Goal: Check status: Check status

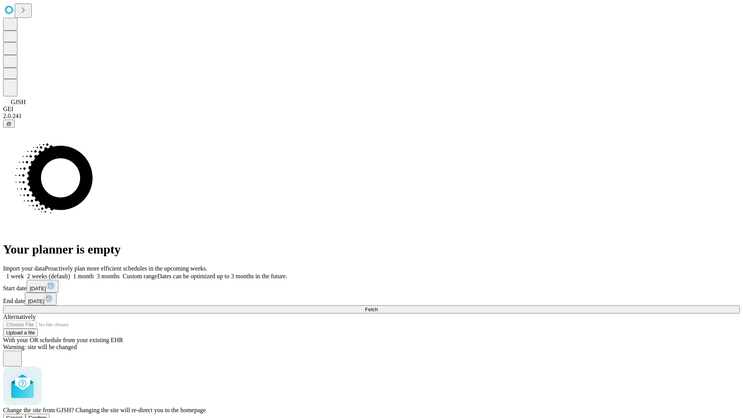
click at [47, 415] on span "Confirm" at bounding box center [38, 418] width 18 height 6
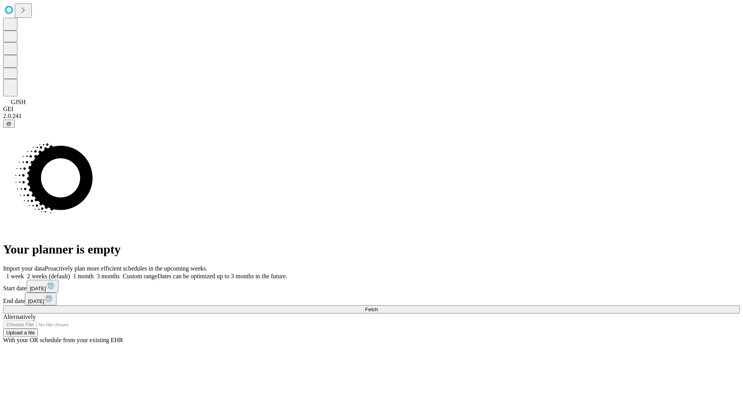
click at [70, 273] on label "2 weeks (default)" at bounding box center [47, 276] width 46 height 7
click at [378, 307] on span "Fetch" at bounding box center [371, 310] width 13 height 6
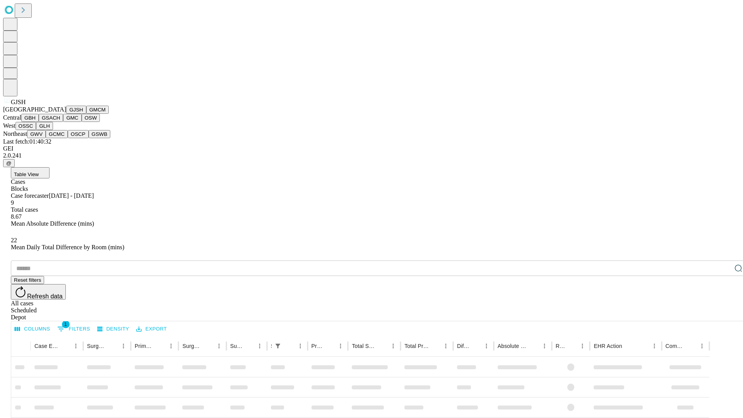
click at [86, 114] on button "GMCM" at bounding box center [97, 110] width 22 height 8
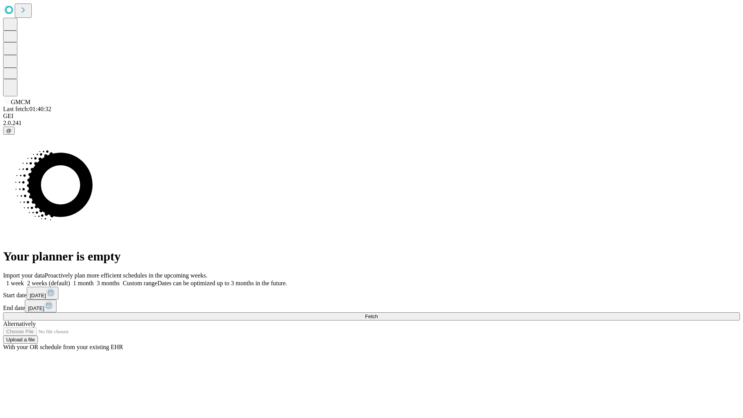
click at [70, 280] on label "2 weeks (default)" at bounding box center [47, 283] width 46 height 7
click at [378, 314] on span "Fetch" at bounding box center [371, 317] width 13 height 6
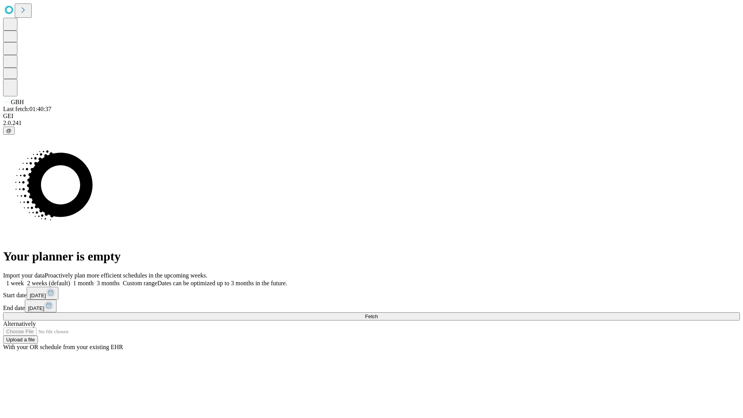
click at [70, 280] on label "2 weeks (default)" at bounding box center [47, 283] width 46 height 7
click at [378, 314] on span "Fetch" at bounding box center [371, 317] width 13 height 6
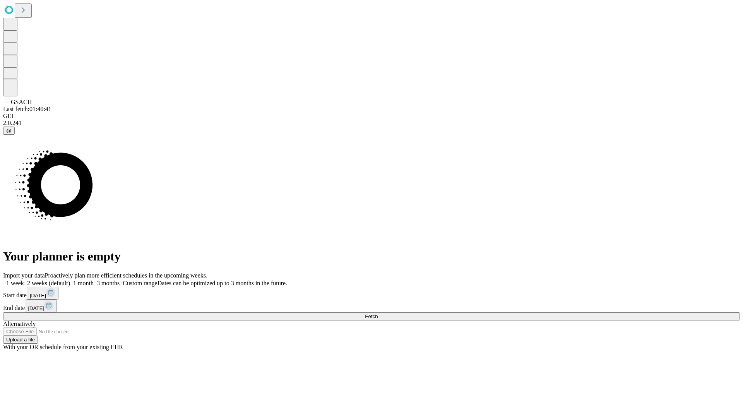
click at [70, 280] on label "2 weeks (default)" at bounding box center [47, 283] width 46 height 7
click at [378, 314] on span "Fetch" at bounding box center [371, 317] width 13 height 6
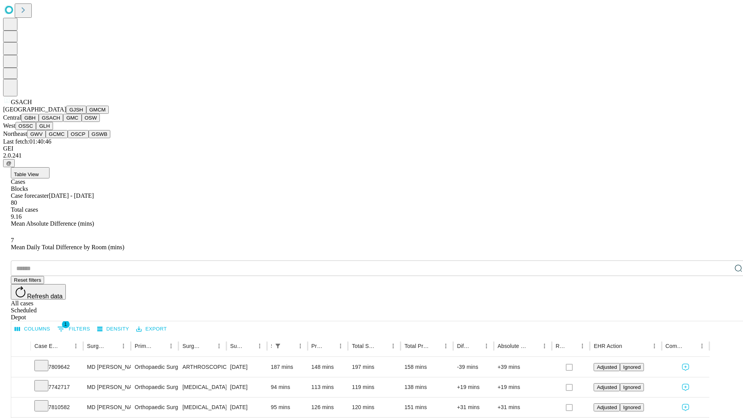
click at [63, 122] on button "GMC" at bounding box center [72, 118] width 18 height 8
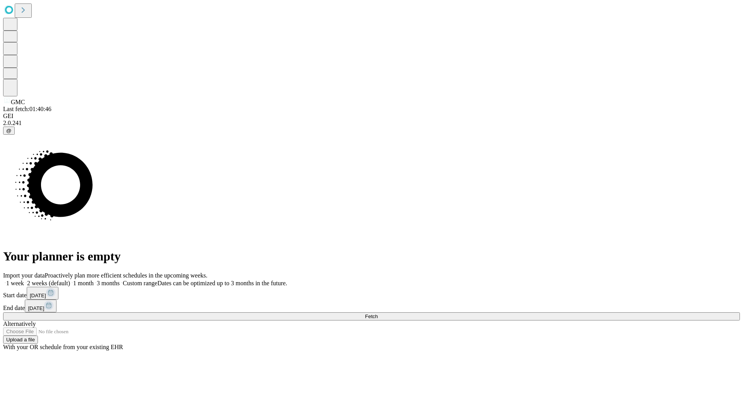
click at [70, 280] on label "2 weeks (default)" at bounding box center [47, 283] width 46 height 7
click at [378, 314] on span "Fetch" at bounding box center [371, 317] width 13 height 6
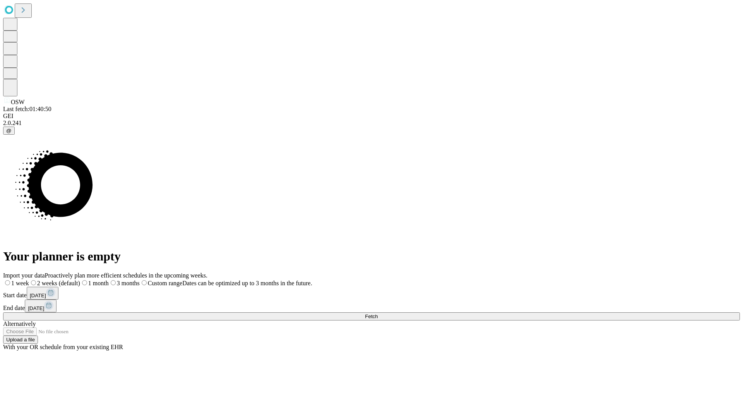
click at [80, 280] on label "2 weeks (default)" at bounding box center [54, 283] width 51 height 7
click at [378, 314] on span "Fetch" at bounding box center [371, 317] width 13 height 6
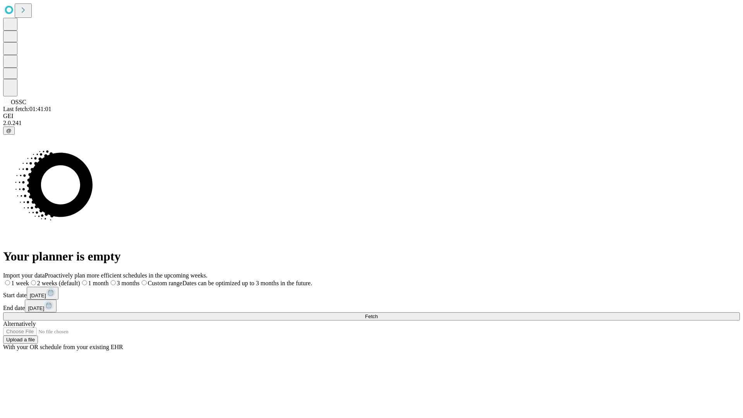
click at [80, 280] on label "2 weeks (default)" at bounding box center [54, 283] width 51 height 7
click at [378, 314] on span "Fetch" at bounding box center [371, 317] width 13 height 6
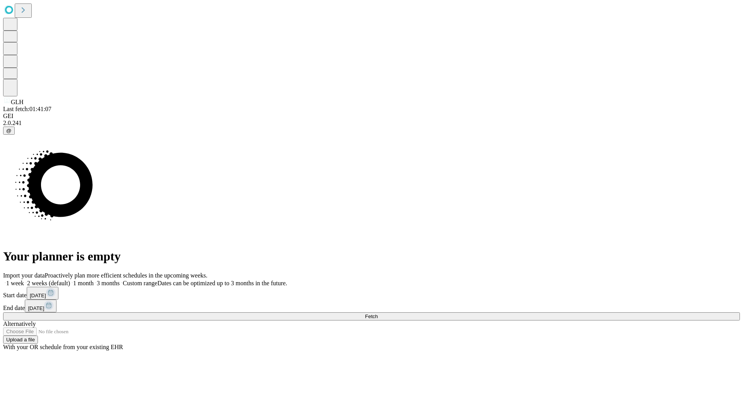
click at [70, 280] on label "2 weeks (default)" at bounding box center [47, 283] width 46 height 7
click at [378, 314] on span "Fetch" at bounding box center [371, 317] width 13 height 6
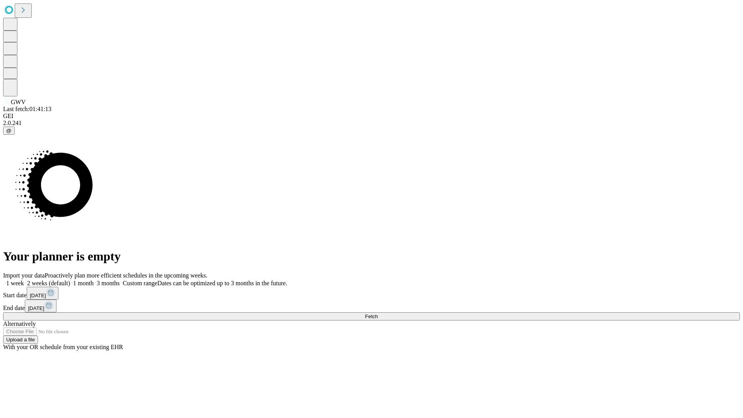
click at [70, 280] on label "2 weeks (default)" at bounding box center [47, 283] width 46 height 7
click at [378, 314] on span "Fetch" at bounding box center [371, 317] width 13 height 6
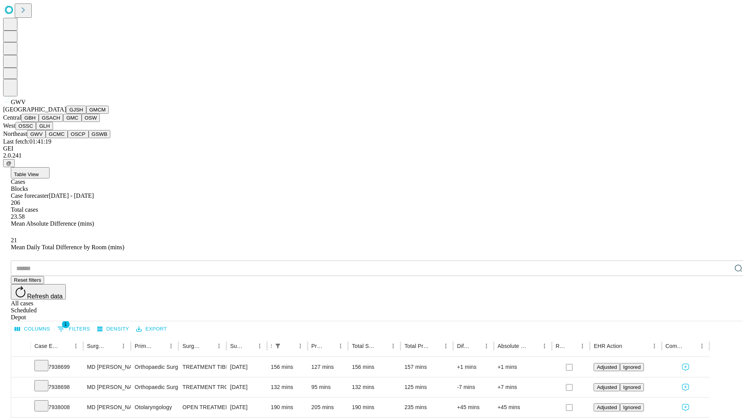
click at [60, 138] on button "GCMC" at bounding box center [57, 134] width 22 height 8
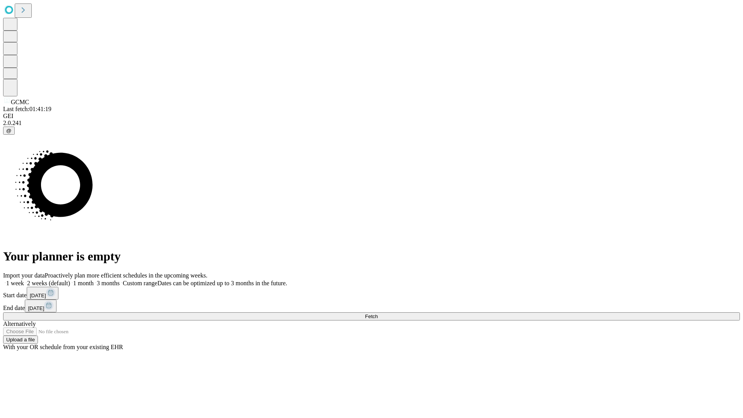
click at [70, 280] on label "2 weeks (default)" at bounding box center [47, 283] width 46 height 7
click at [378, 314] on span "Fetch" at bounding box center [371, 317] width 13 height 6
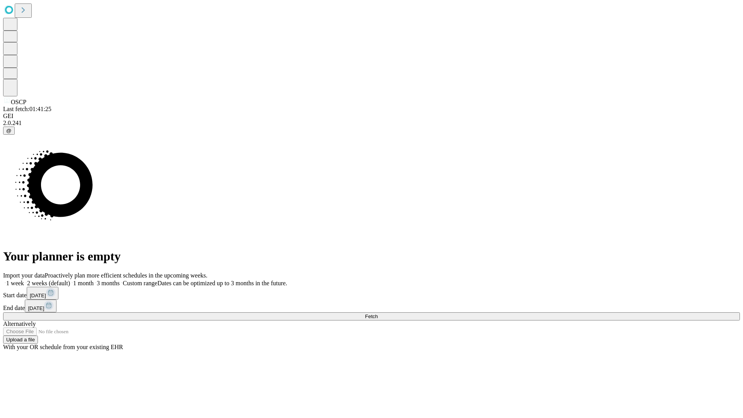
click at [70, 280] on label "2 weeks (default)" at bounding box center [47, 283] width 46 height 7
click at [378, 314] on span "Fetch" at bounding box center [371, 317] width 13 height 6
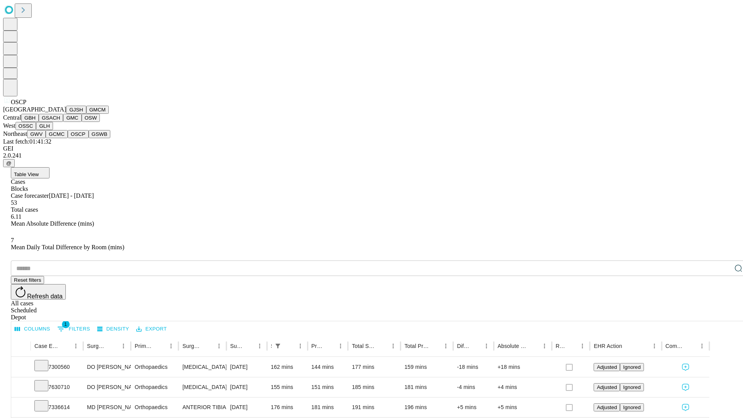
click at [89, 138] on button "GSWB" at bounding box center [100, 134] width 22 height 8
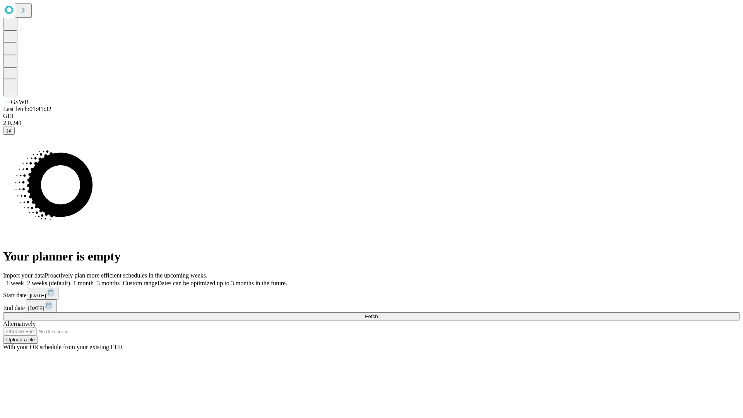
click at [70, 280] on label "2 weeks (default)" at bounding box center [47, 283] width 46 height 7
click at [378, 314] on span "Fetch" at bounding box center [371, 317] width 13 height 6
